Goal: Check status

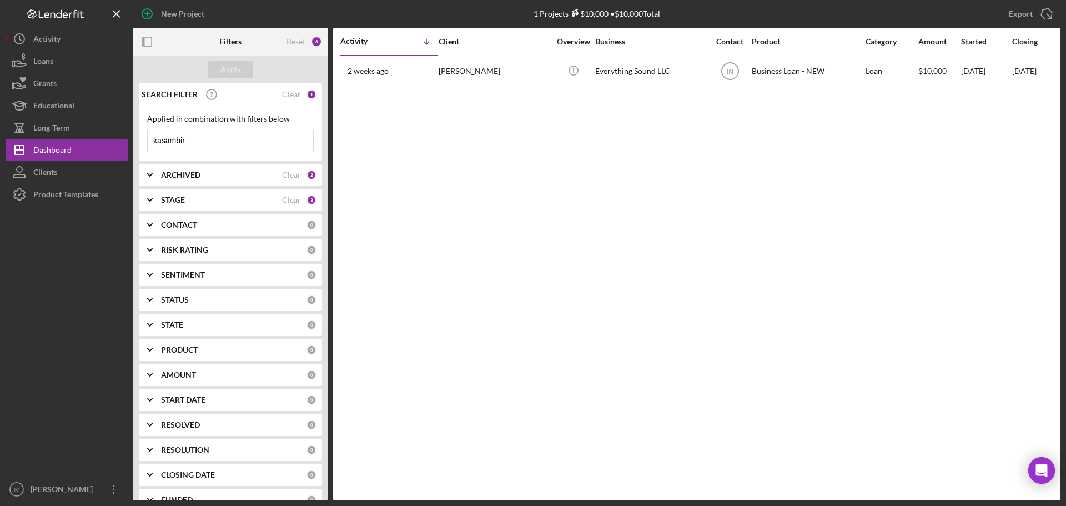
click at [215, 140] on input "kasambir" at bounding box center [230, 140] width 165 height 22
drag, startPoint x: 215, startPoint y: 140, endPoint x: 106, endPoint y: 141, distance: 108.8
click at [114, 141] on div "New Project 1 Projects $10,000 • $10,000 Total kasambir Export Icon/Export Filt…" at bounding box center [533, 250] width 1055 height 500
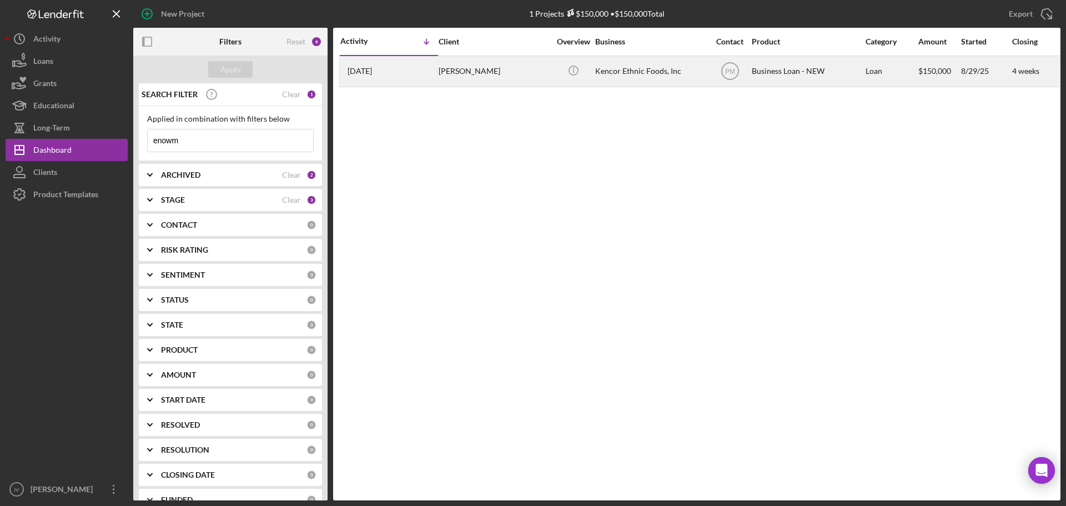
type input "enowm"
click at [495, 70] on div "[PERSON_NAME]" at bounding box center [493, 71] width 111 height 29
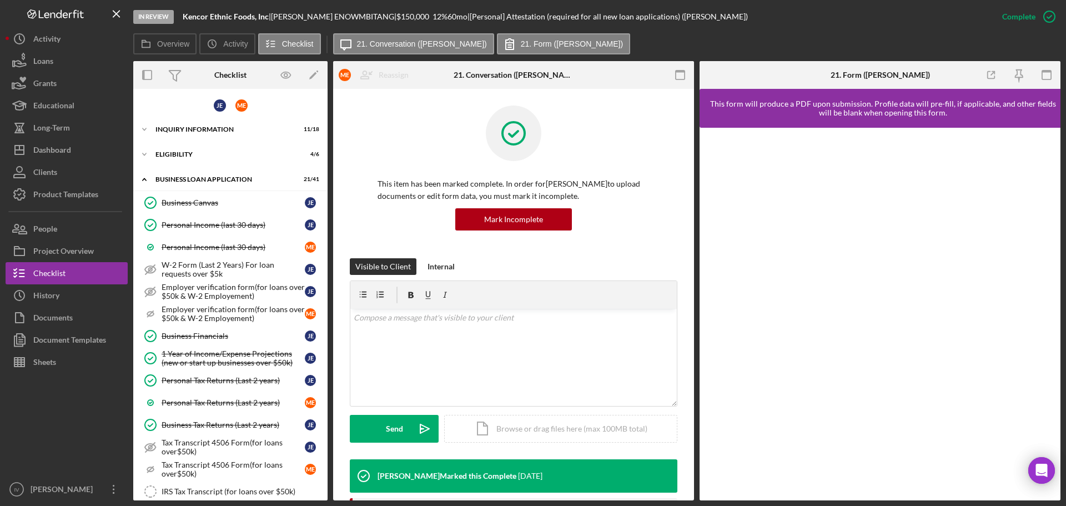
scroll to position [619, 0]
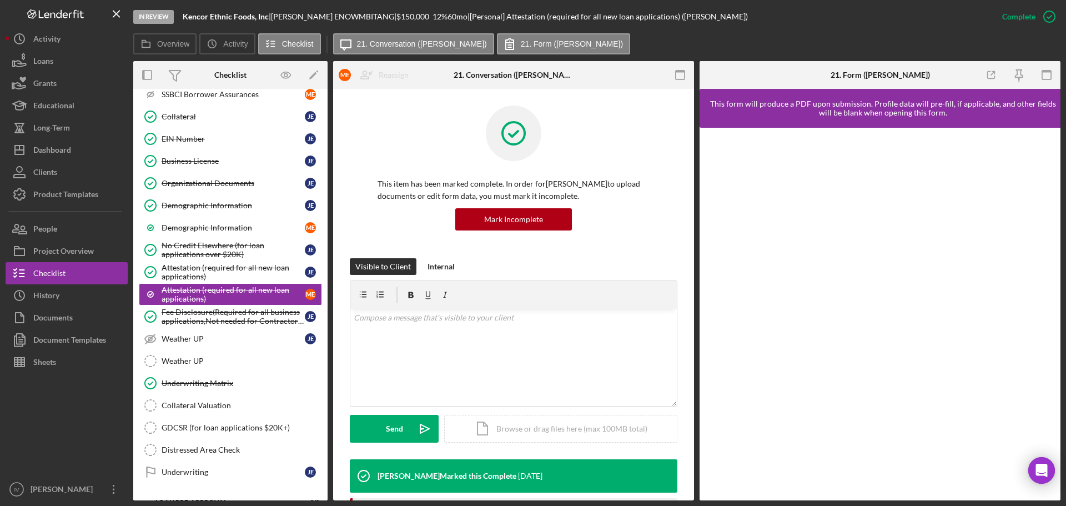
drag, startPoint x: 215, startPoint y: 140, endPoint x: 873, endPoint y: 118, distance: 657.5
click at [215, 140] on div "EIN Number" at bounding box center [233, 138] width 143 height 9
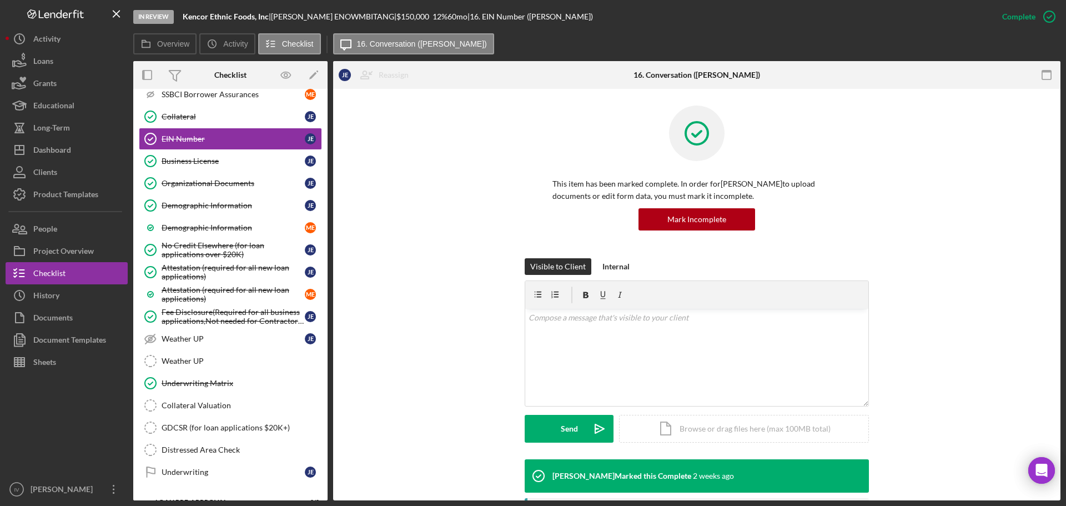
scroll to position [234, 0]
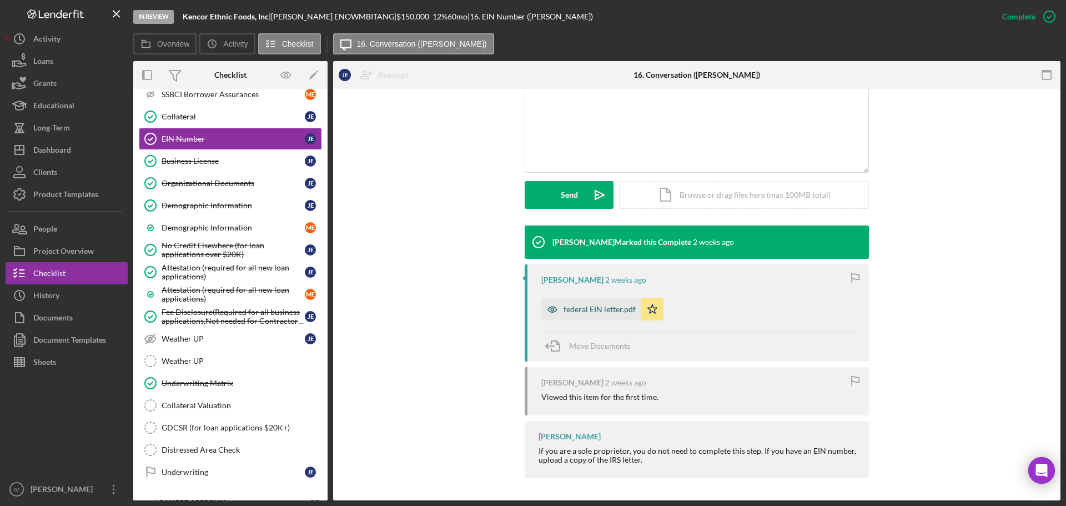
click at [603, 302] on div "federal EIN letter.pdf" at bounding box center [591, 309] width 100 height 22
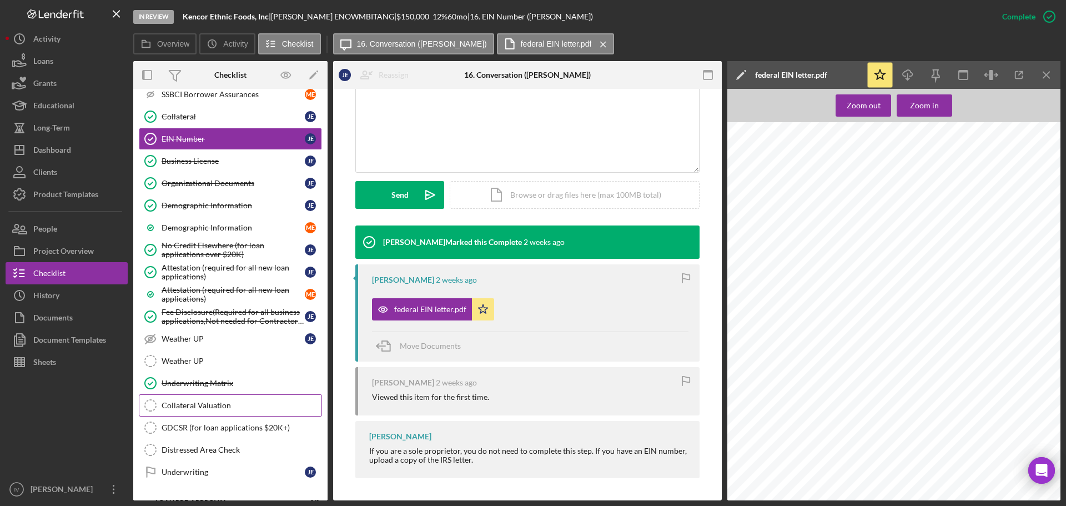
scroll to position [688, 0]
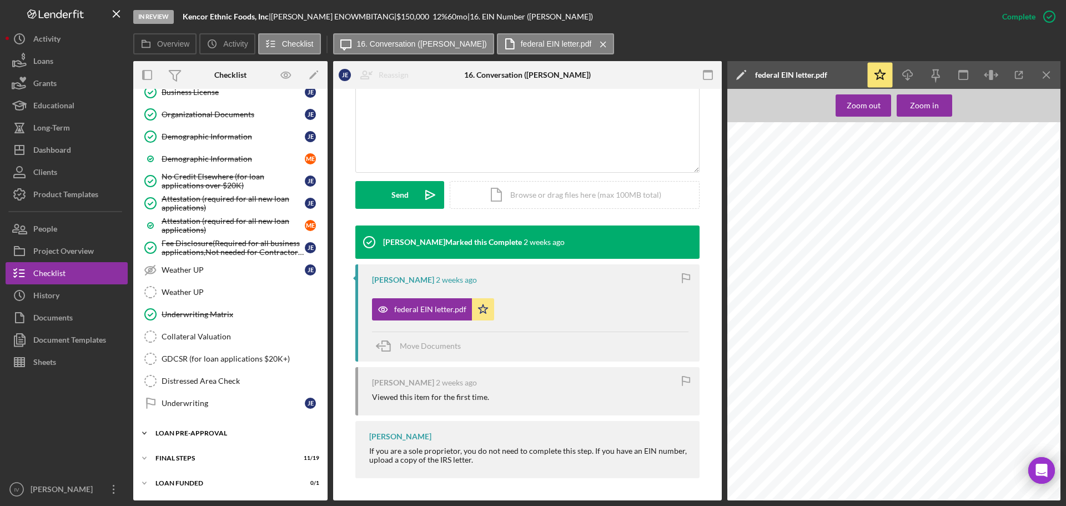
click at [199, 429] on div "Icon/Expander LOAN PRE-APPROVAL 2 / 2" at bounding box center [230, 433] width 194 height 22
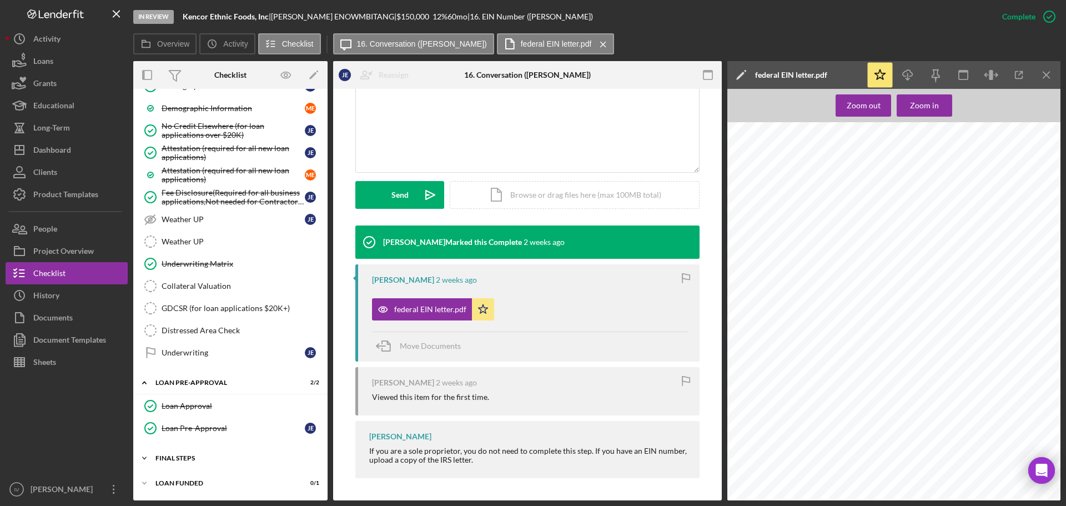
click at [185, 451] on div "Icon/Expander FINAL STEPS 11 / 19" at bounding box center [230, 458] width 194 height 22
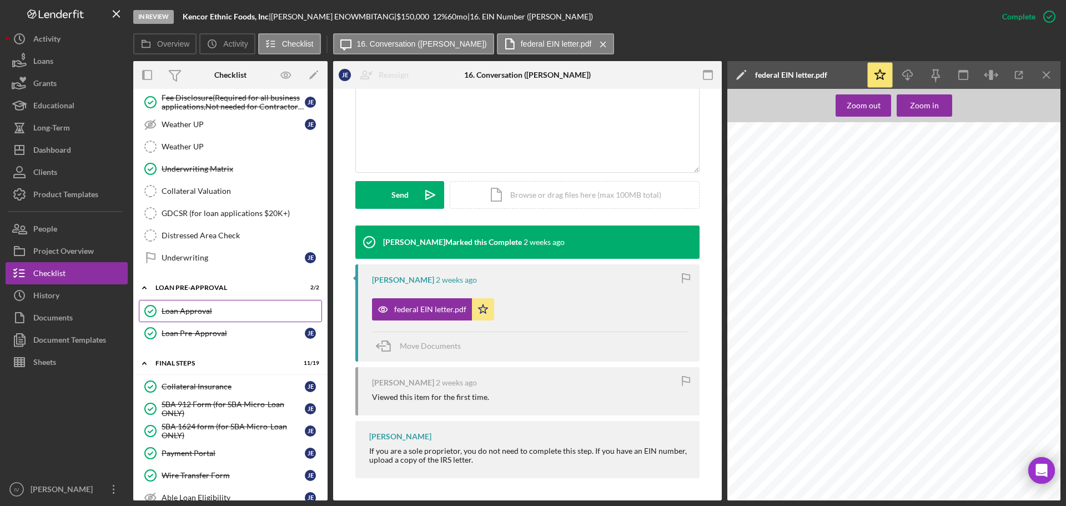
scroll to position [611, 0]
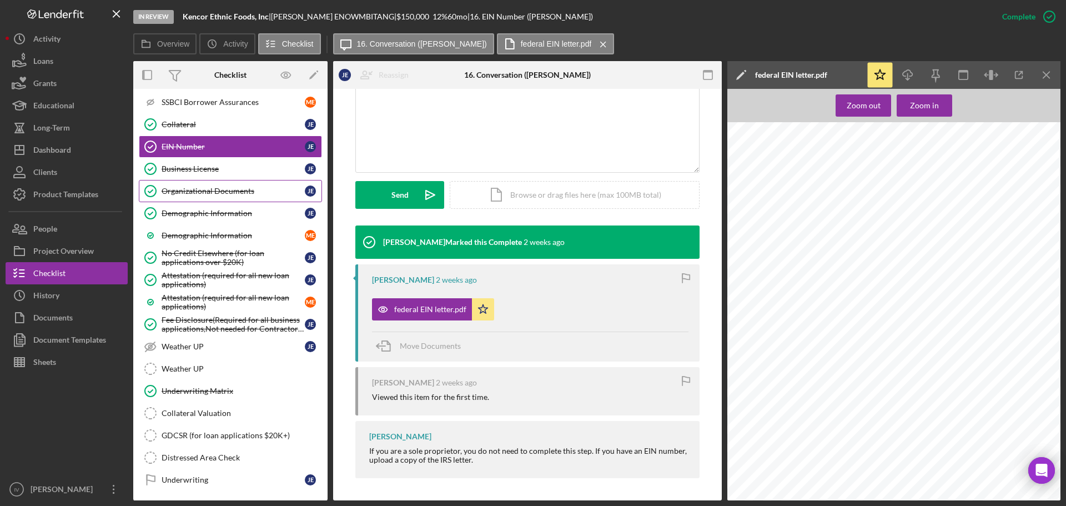
click at [193, 188] on div "Organizational Documents" at bounding box center [233, 190] width 143 height 9
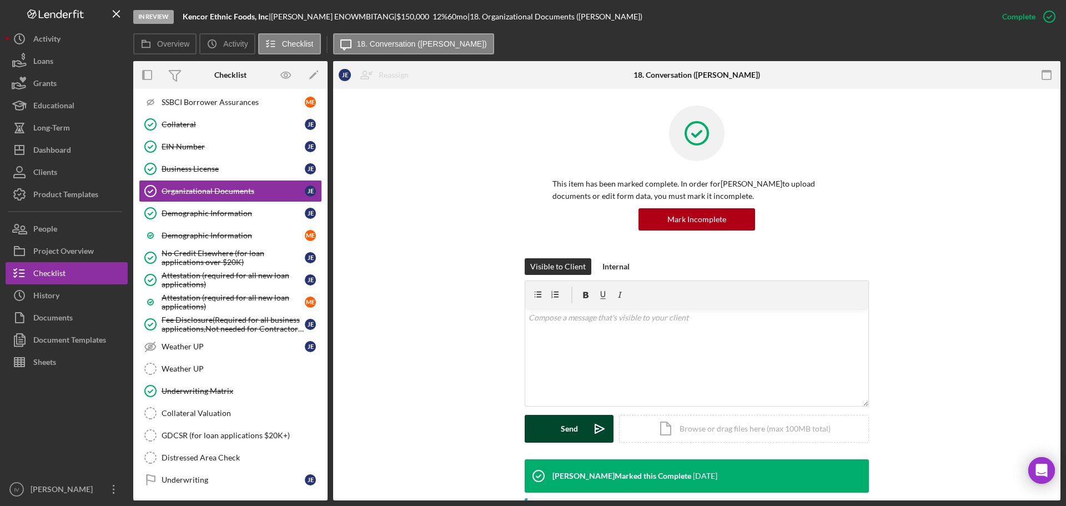
scroll to position [278, 0]
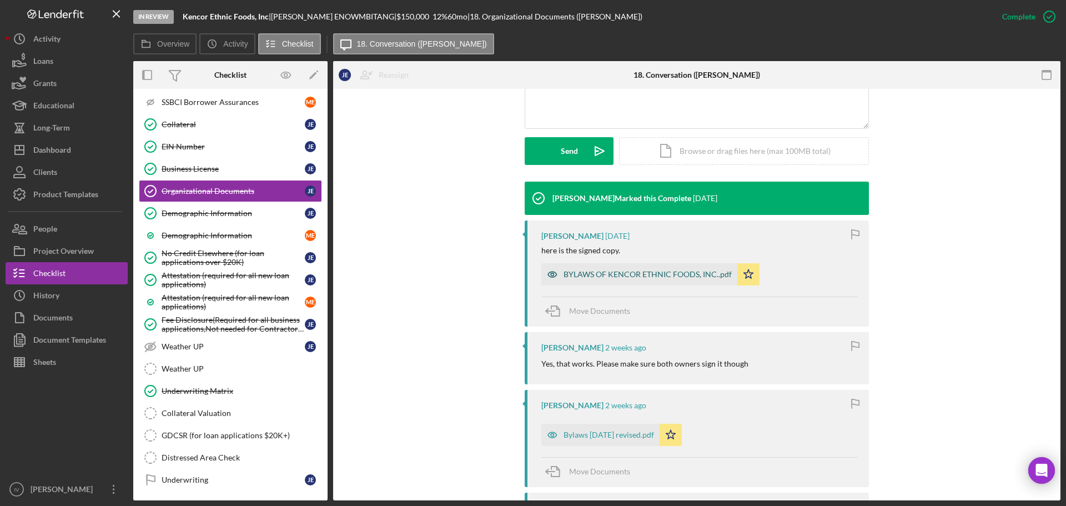
click at [661, 268] on div "BYLAWS OF KENCOR ETHNIC FOODS, INC..pdf" at bounding box center [639, 274] width 196 height 22
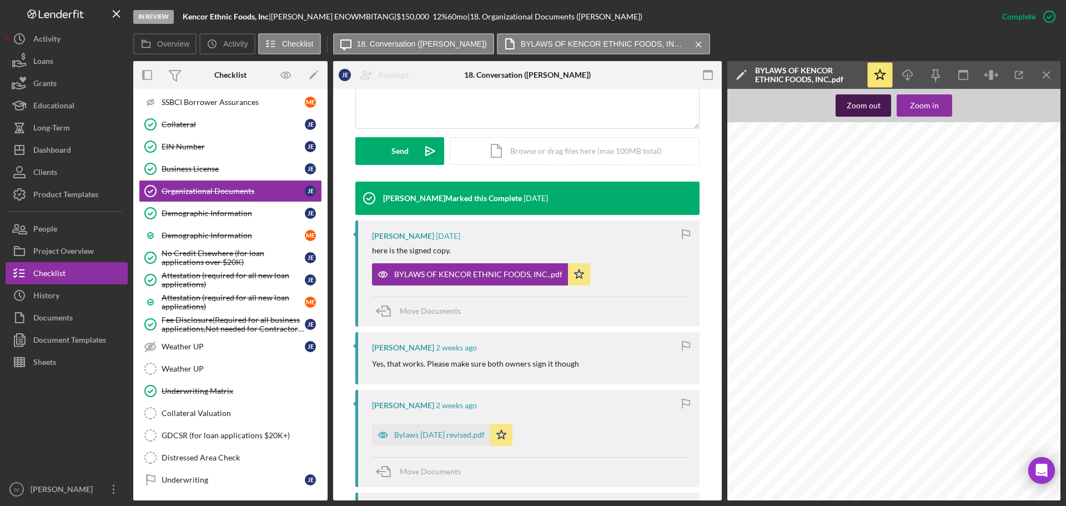
click at [871, 105] on div "Zoom out" at bounding box center [863, 105] width 34 height 22
click at [865, 106] on div "Zoom out" at bounding box center [863, 105] width 34 height 22
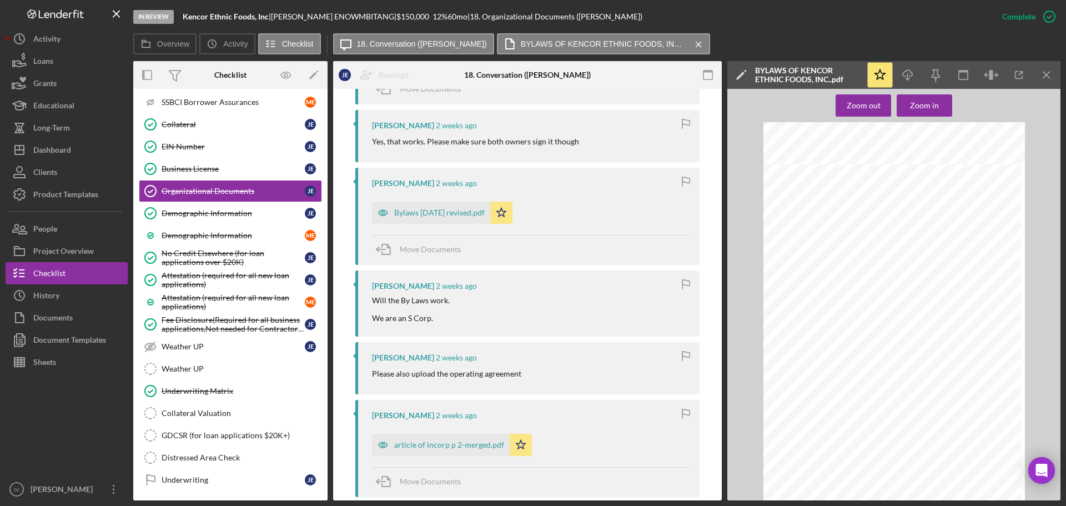
scroll to position [389, 0]
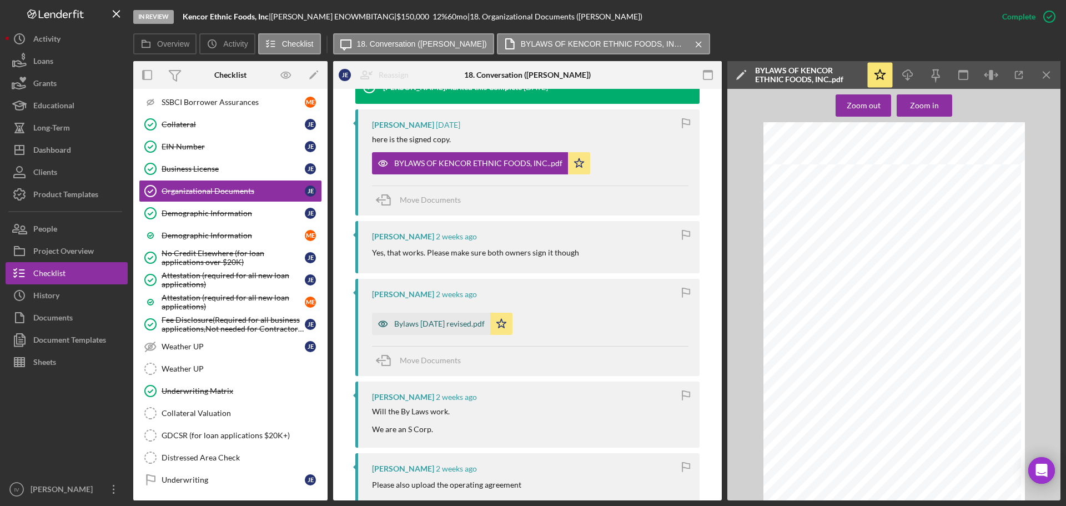
click at [438, 325] on div "Bylaws [DATE] revised.pdf" at bounding box center [439, 323] width 90 height 9
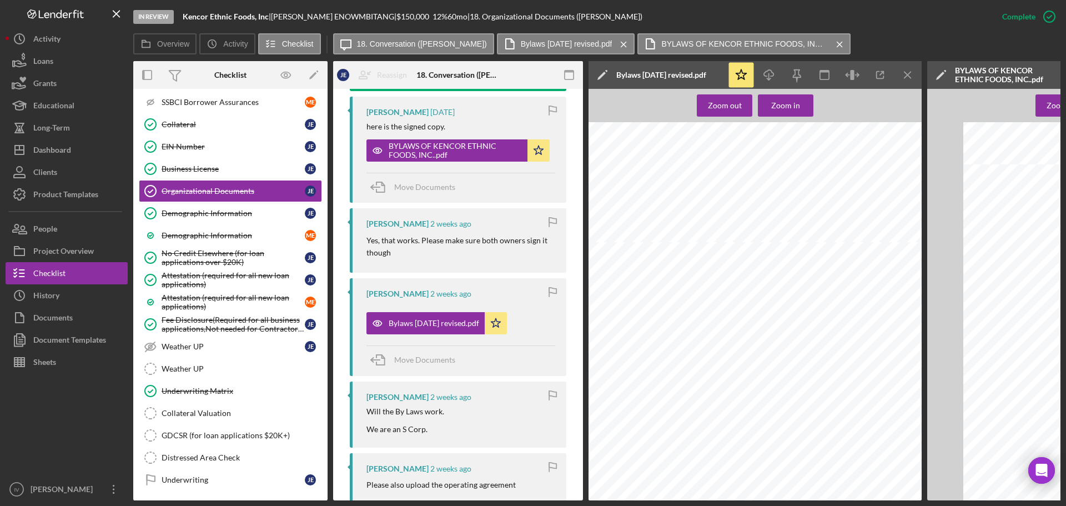
scroll to position [580, 0]
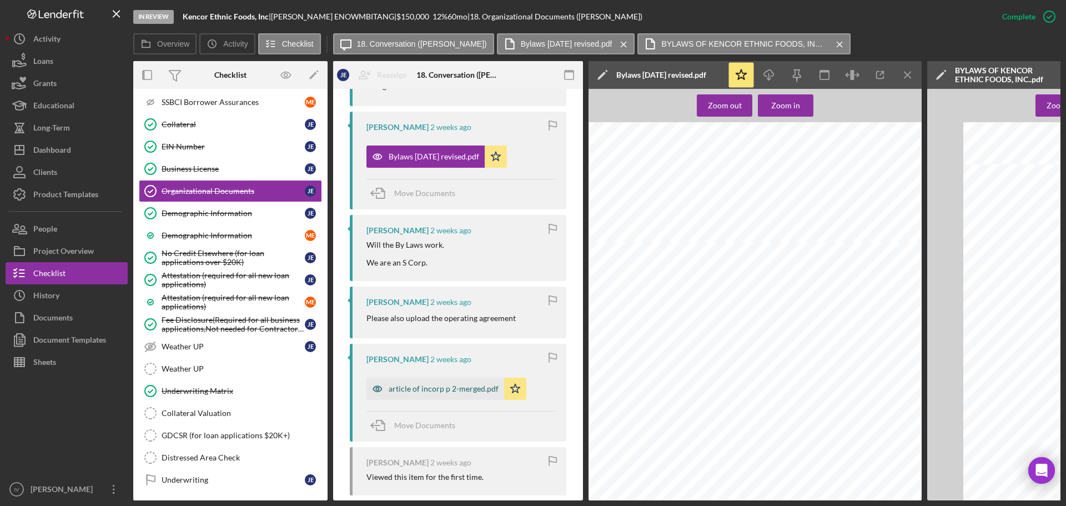
click at [434, 400] on div "article of incorp p 2-merged.pdf" at bounding box center [435, 388] width 138 height 22
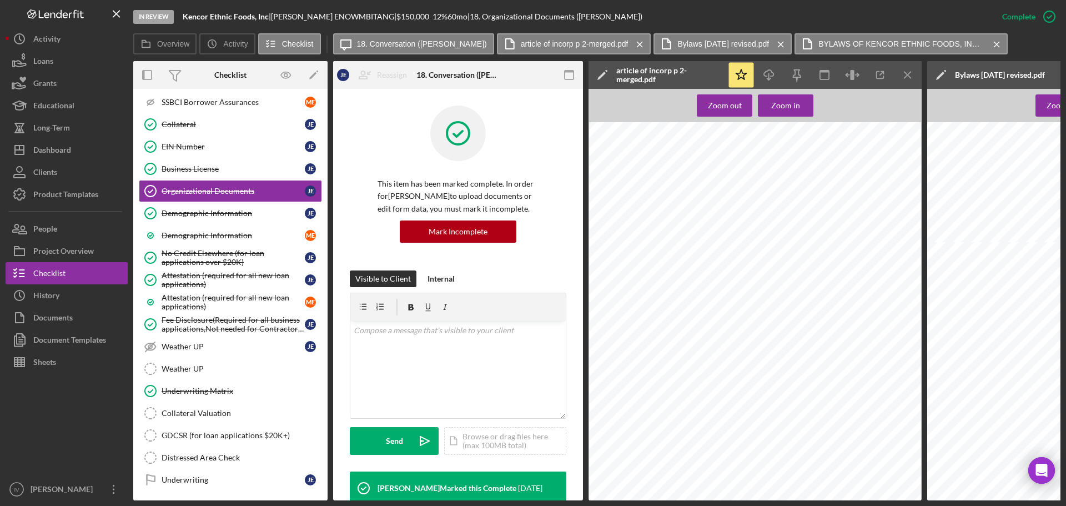
scroll to position [0, 0]
click at [905, 72] on line "button" at bounding box center [907, 75] width 6 height 6
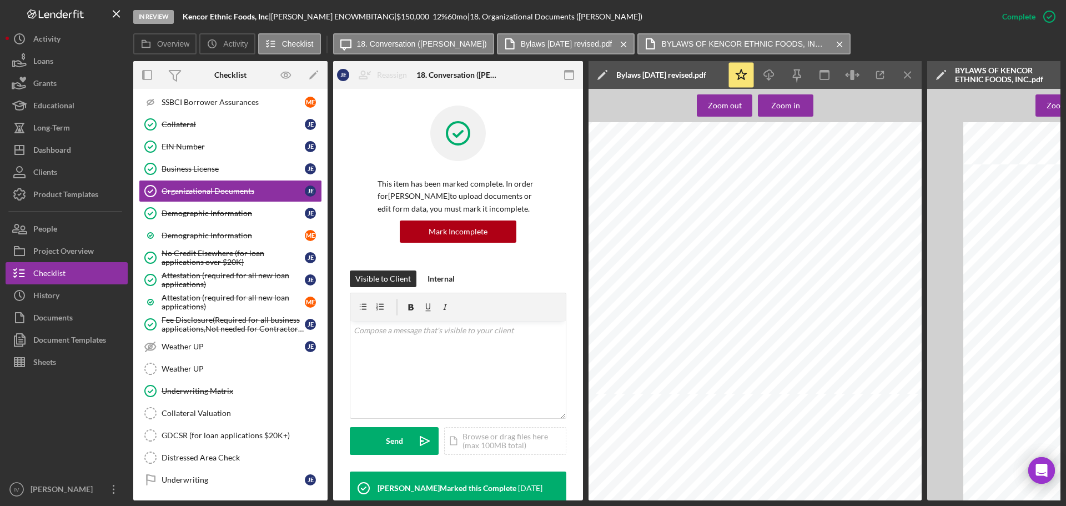
scroll to position [1576, 0]
